Goal: Information Seeking & Learning: Find specific fact

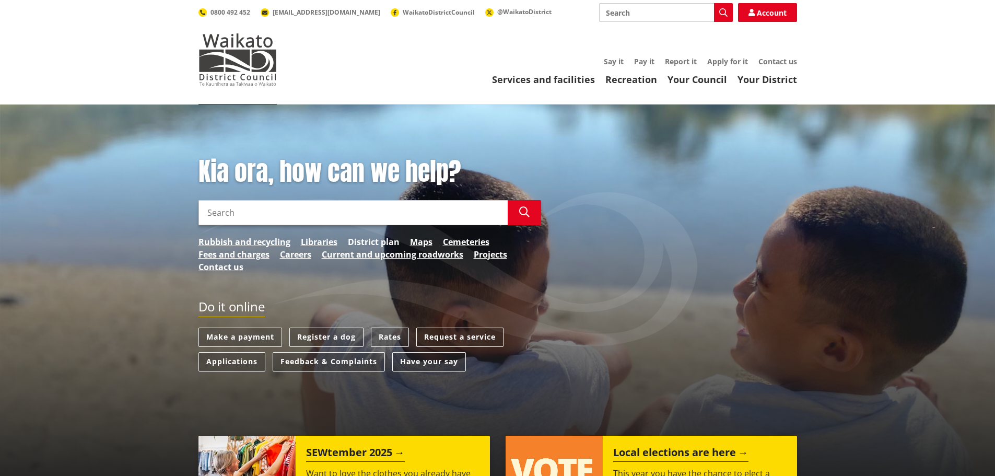
click at [364, 241] on link "District plan" at bounding box center [374, 242] width 52 height 13
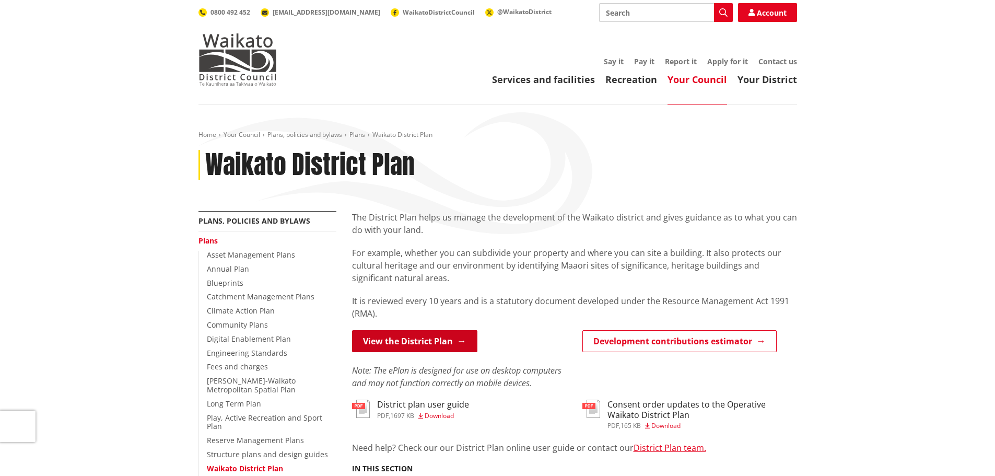
click at [390, 342] on link "View the District Plan" at bounding box center [414, 341] width 125 height 22
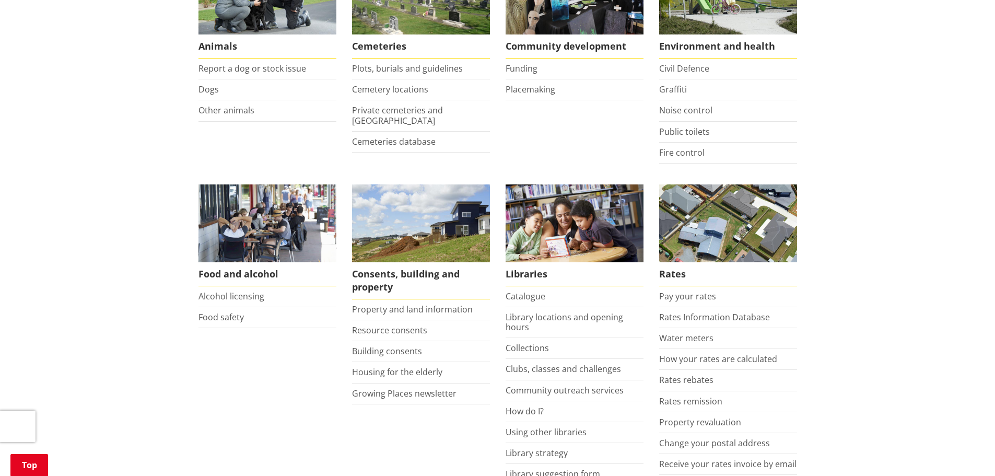
scroll to position [261, 0]
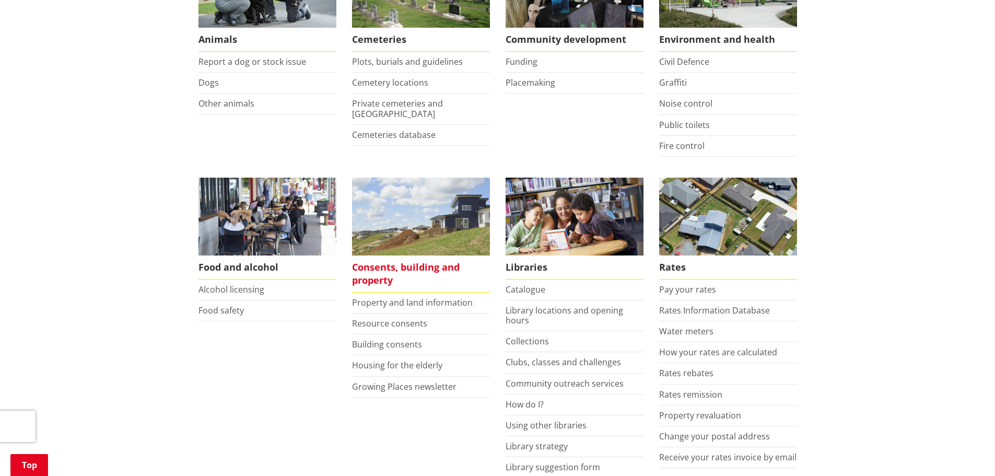
click at [377, 280] on span "Consents, building and property" at bounding box center [421, 273] width 138 height 37
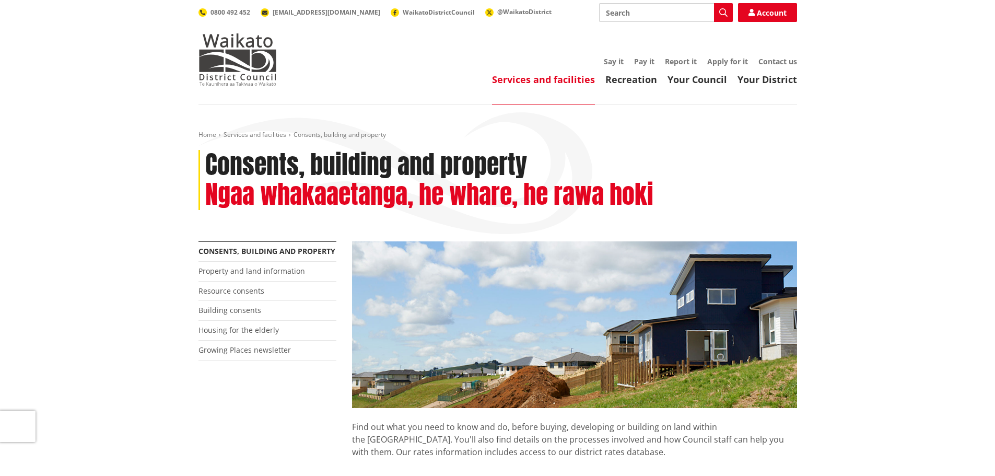
click at [655, 7] on input "Search" at bounding box center [666, 12] width 134 height 19
type input "Surrendering consent"
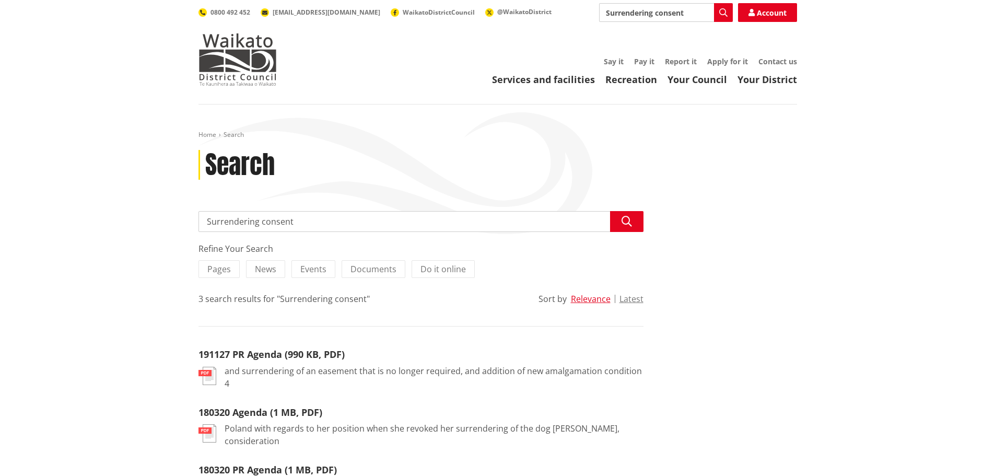
drag, startPoint x: 686, startPoint y: 14, endPoint x: 602, endPoint y: 14, distance: 84.1
click at [602, 14] on input "Surrendering consent" at bounding box center [666, 12] width 134 height 19
click at [253, 72] on img at bounding box center [237, 59] width 78 height 52
